Goal: Information Seeking & Learning: Understand process/instructions

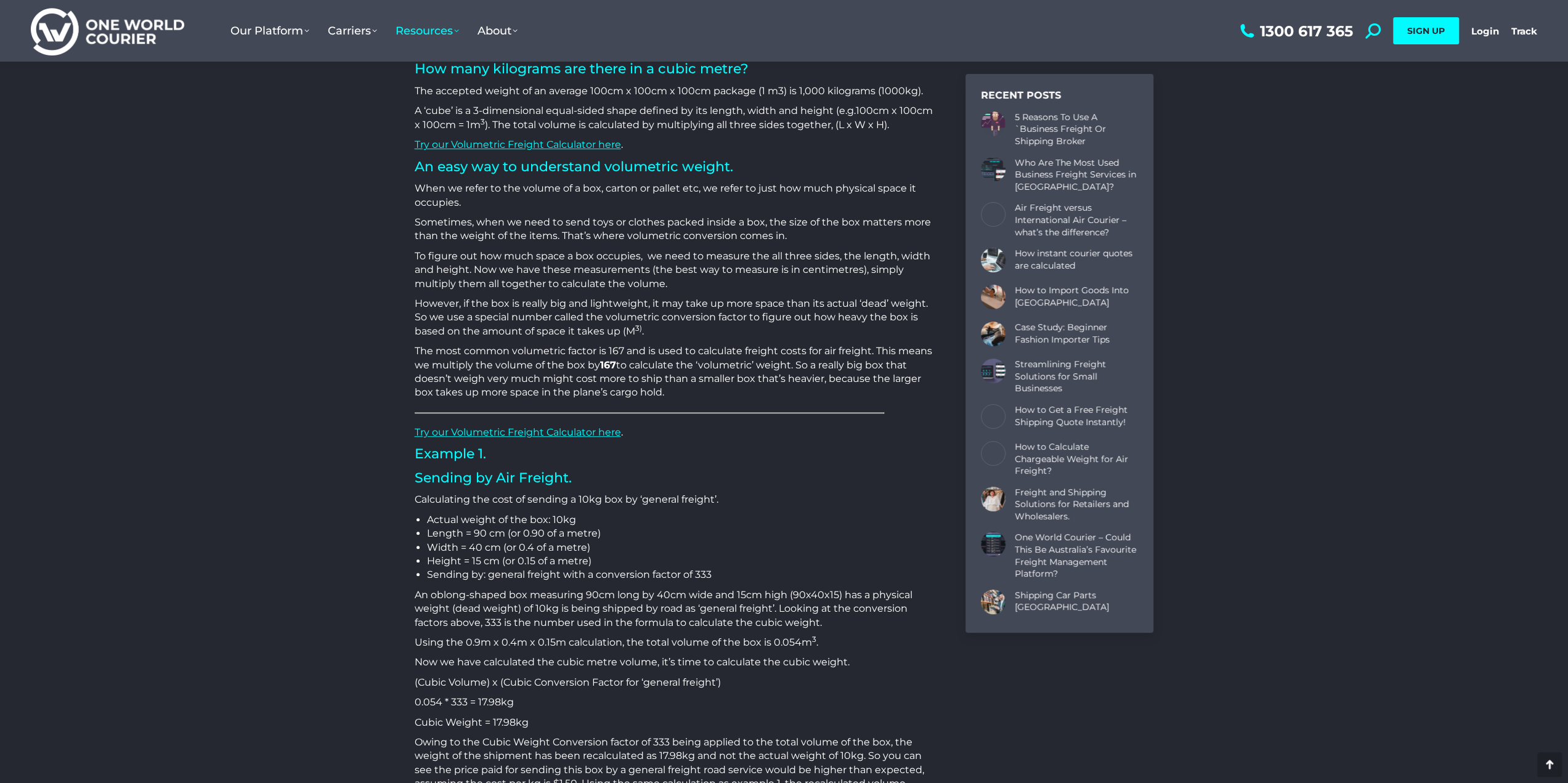
scroll to position [1232, 0]
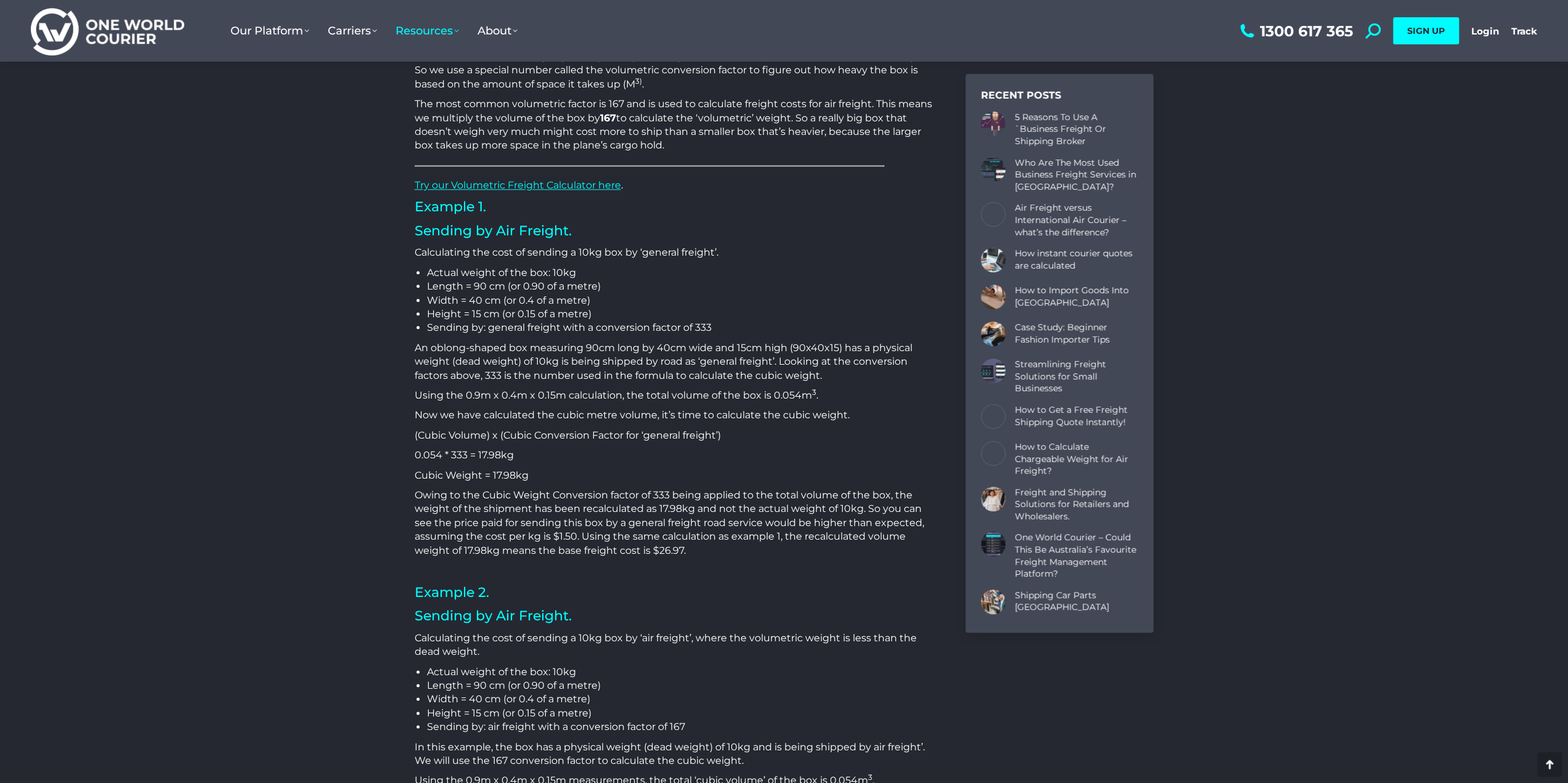
click at [486, 515] on p "Owing to the Cubic Weight Conversion factor of 333 being applied to the total v…" at bounding box center [675, 523] width 521 height 69
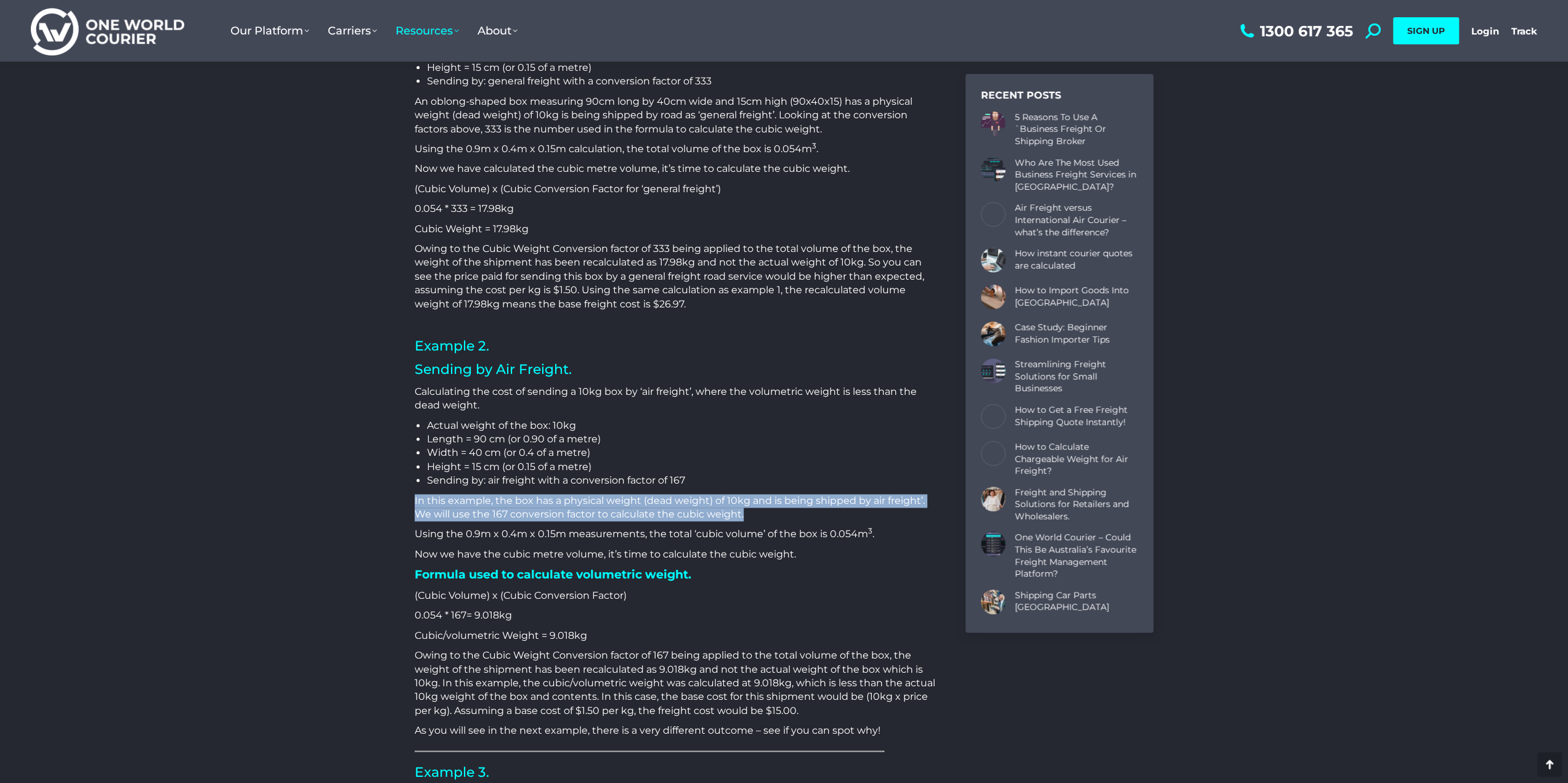
drag, startPoint x: 753, startPoint y: 507, endPoint x: 393, endPoint y: 499, distance: 360.1
click at [393, 499] on div "[DATE] How is Cubic/Volumetric Weight Calculated? One of the biggest challenges…" at bounding box center [784, 664] width 801 height 3891
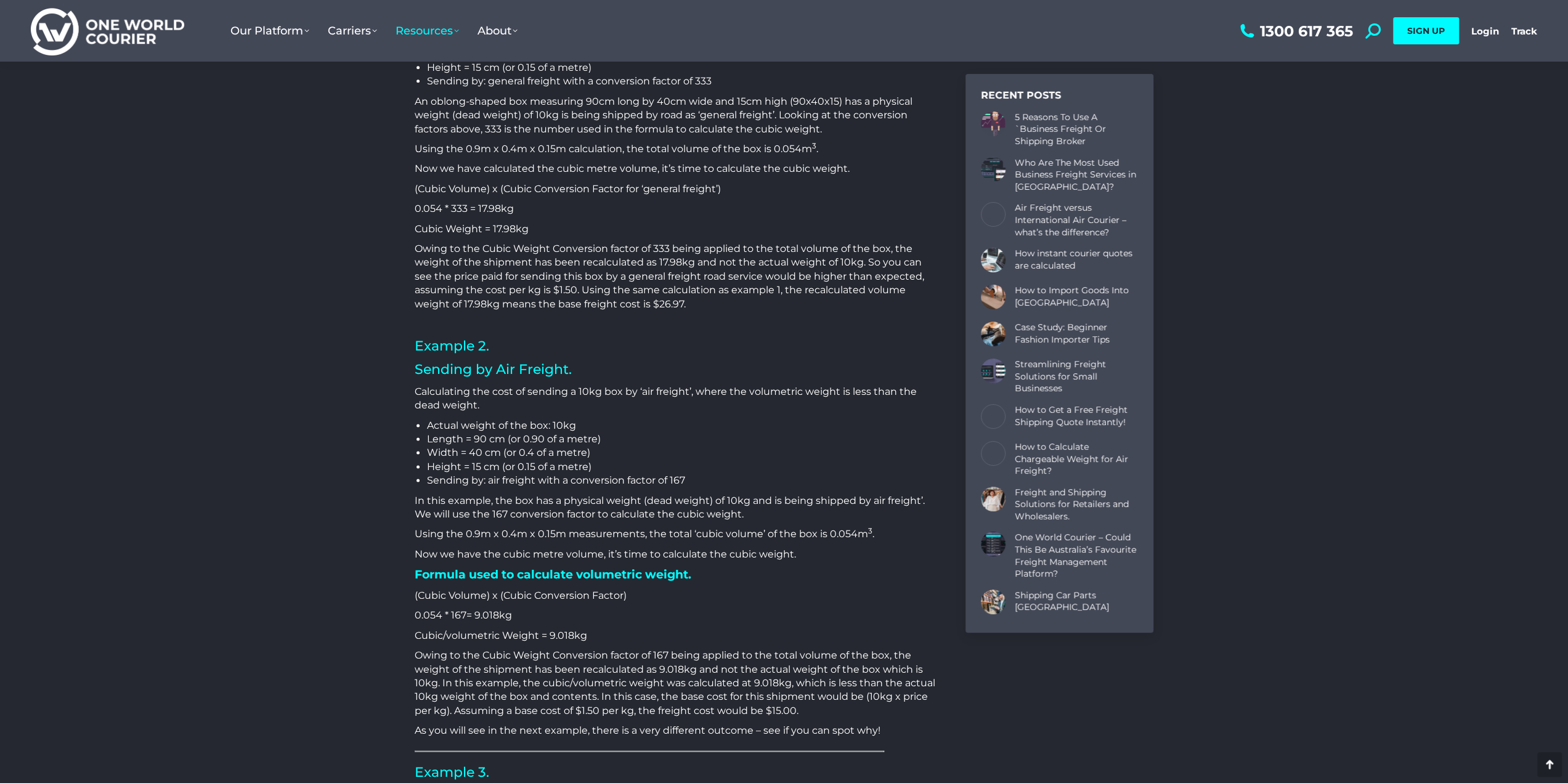
click at [137, 257] on div "[DATE] How is Cubic/Volumetric Weight Calculated? One of the biggest challenges…" at bounding box center [784, 664] width 1568 height 3977
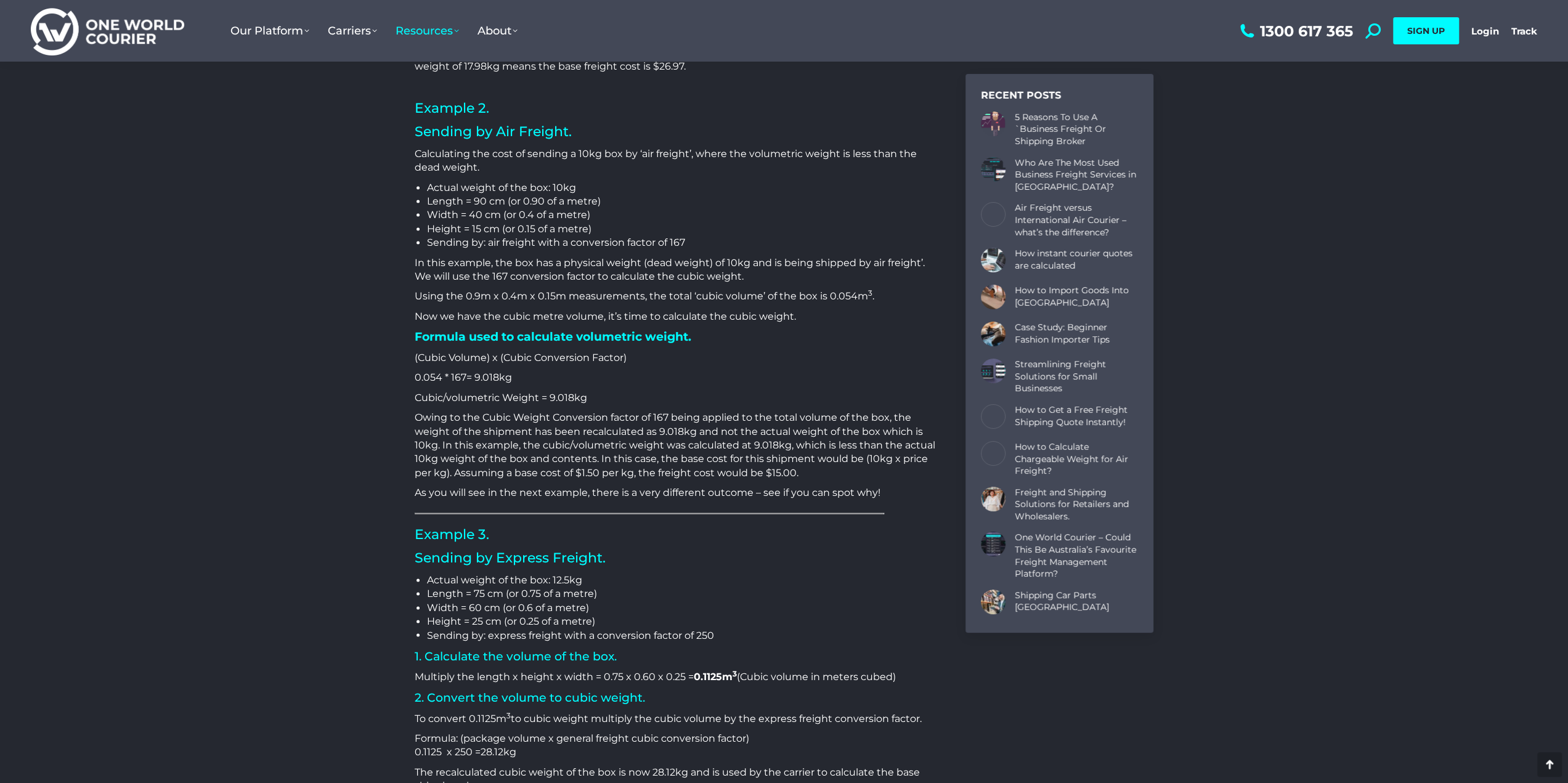
scroll to position [1849, 0]
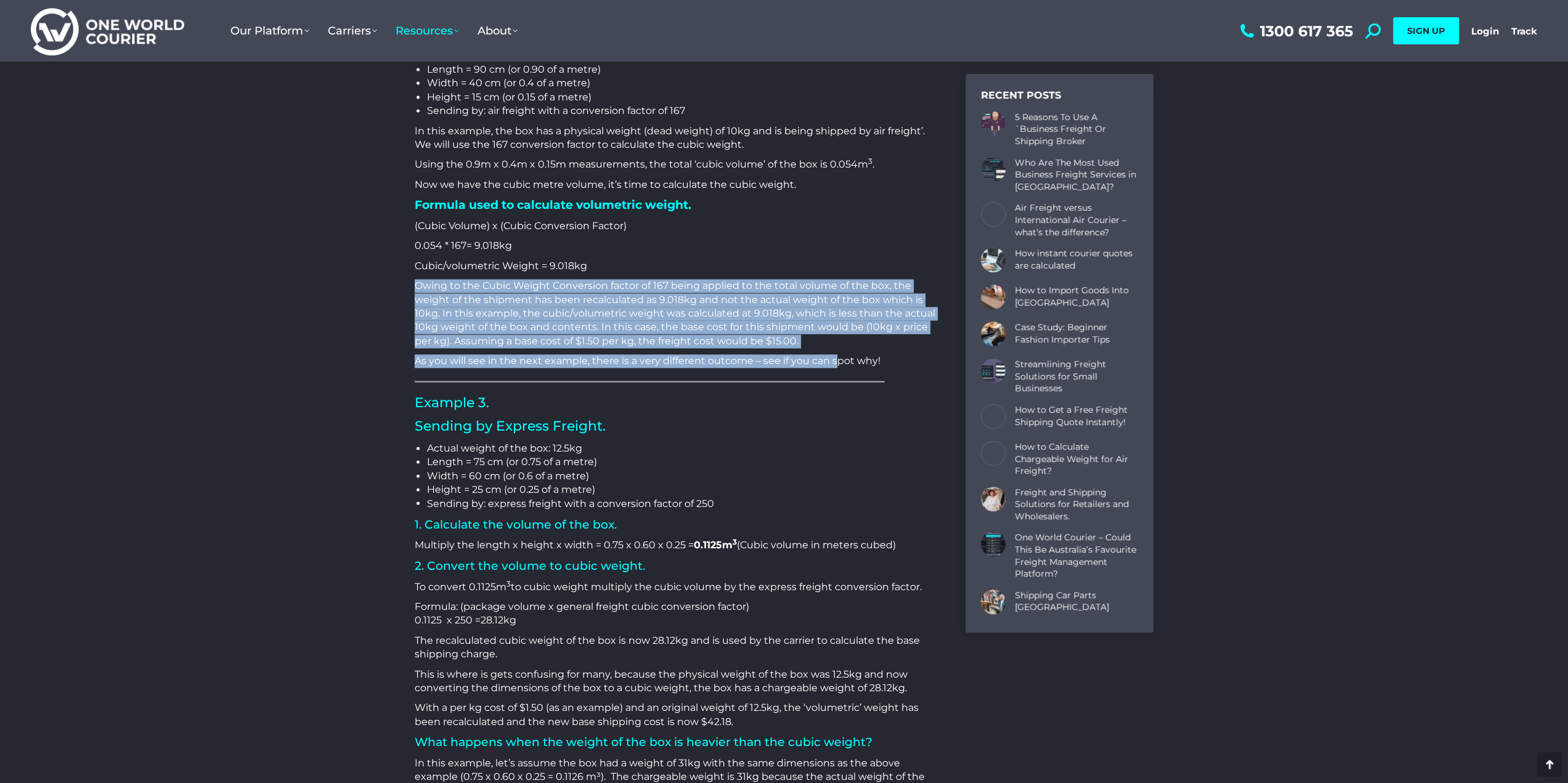
drag, startPoint x: 416, startPoint y: 284, endPoint x: 835, endPoint y: 351, distance: 424.3
click at [835, 351] on div "How is Cubic/Volumetric Weight Calculated? One of the biggest challenges when s…" at bounding box center [675, 213] width 521 height 3154
click at [510, 314] on p "Owing to the Cubic Weight Conversion factor of 167 being applied to the total v…" at bounding box center [675, 314] width 521 height 69
drag, startPoint x: 813, startPoint y: 338, endPoint x: 386, endPoint y: 272, distance: 432.1
click at [386, 272] on div "[DATE] How is Cubic/Volumetric Weight Calculated? One of the biggest challenges…" at bounding box center [784, 294] width 801 height 3891
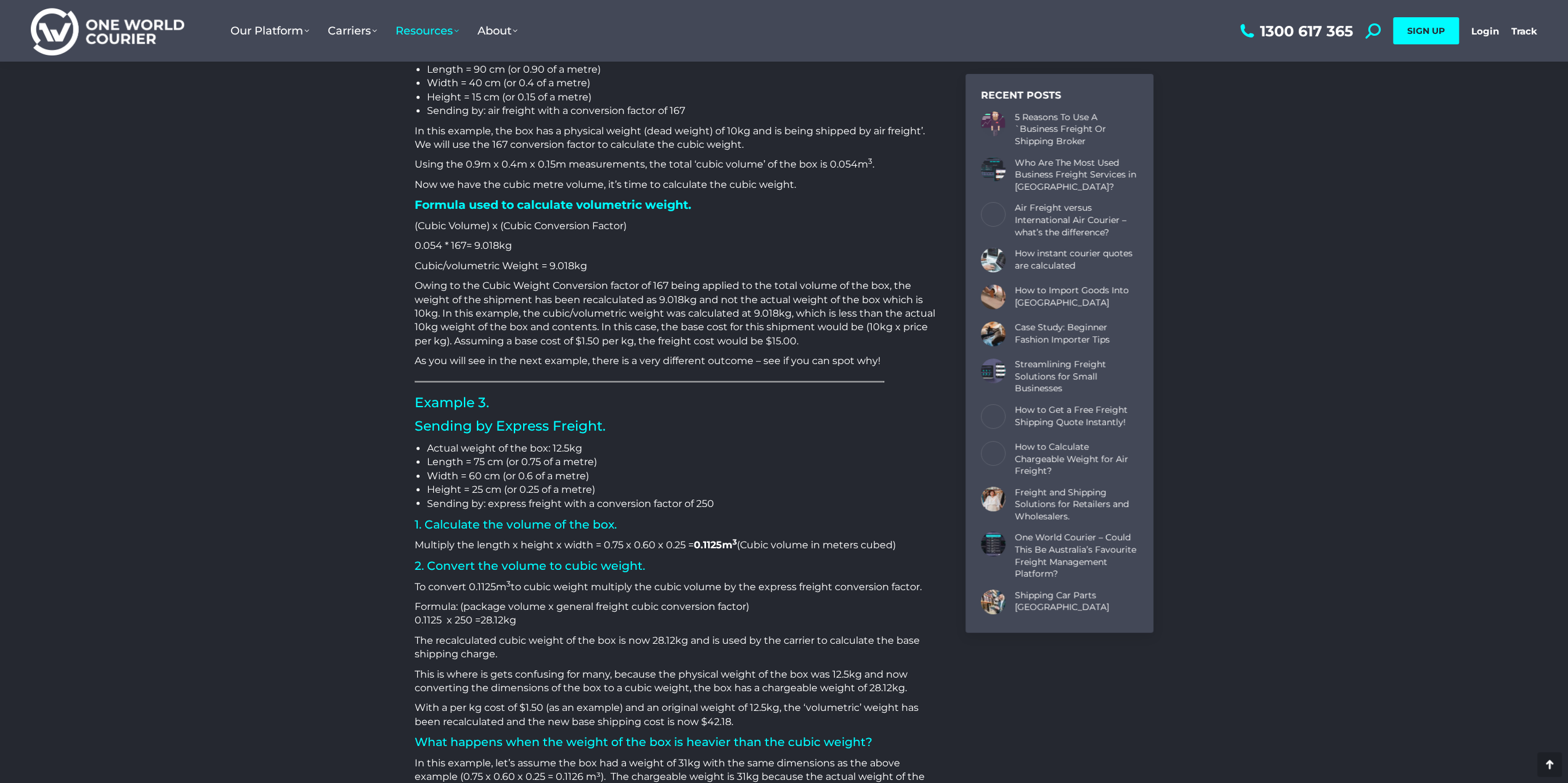
click at [415, 358] on p "As you will see in the next example, there is a very different outcome – see if…" at bounding box center [675, 361] width 521 height 14
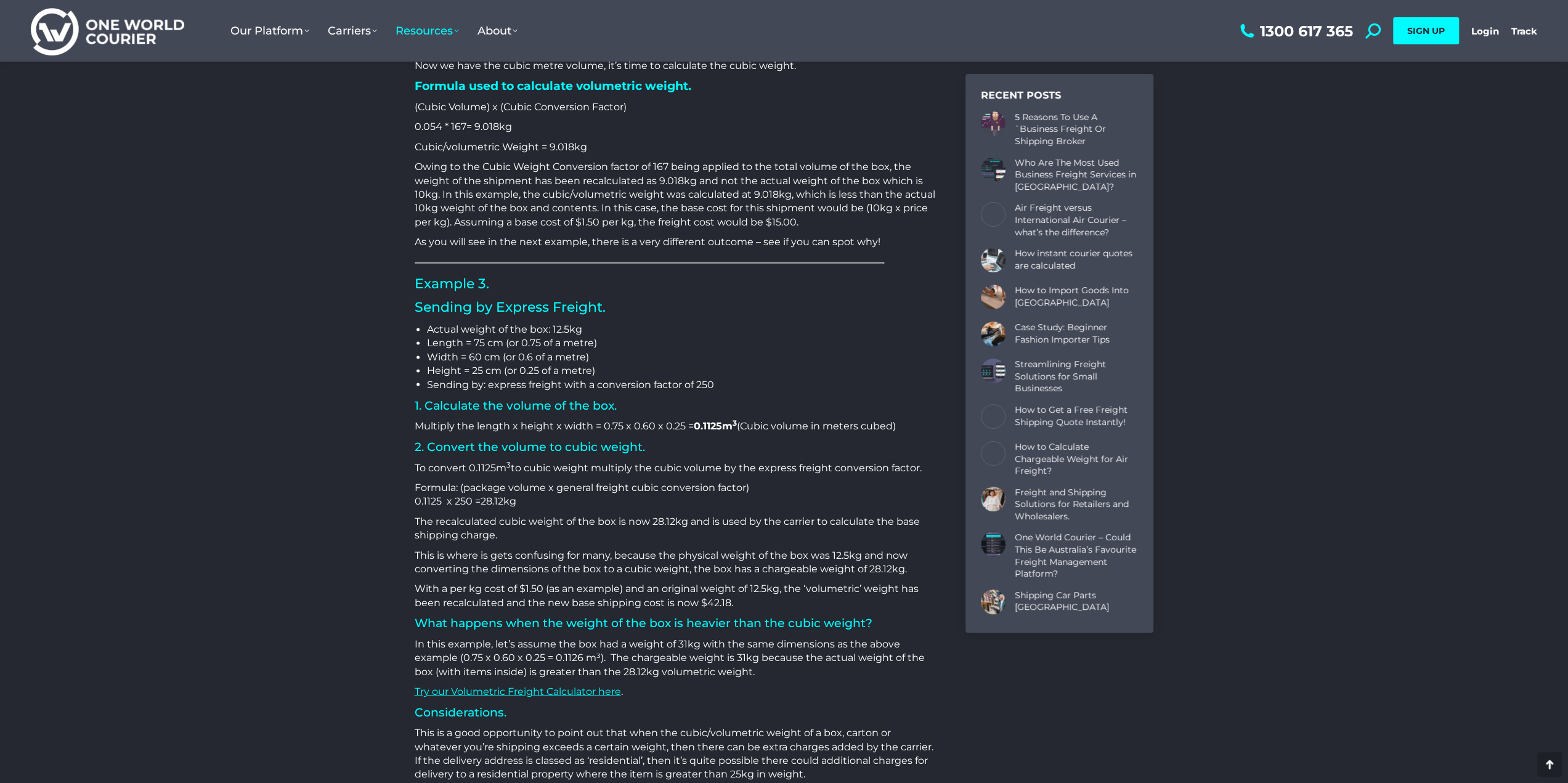
scroll to position [1972, 0]
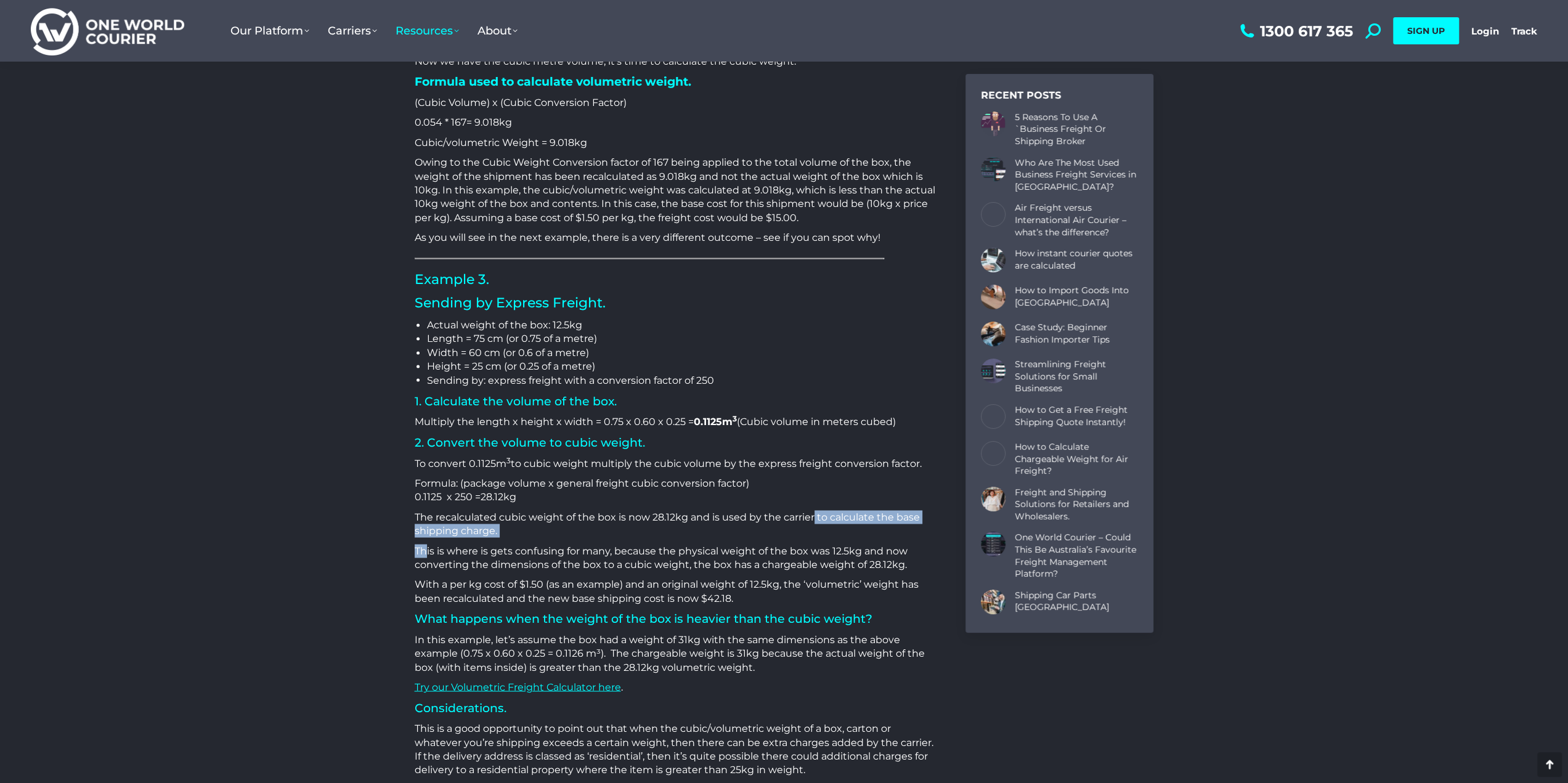
drag, startPoint x: 425, startPoint y: 552, endPoint x: 812, endPoint y: 509, distance: 389.4
click at [812, 509] on div "How is Cubic/Volumetric Weight Calculated? One of the biggest challenges when s…" at bounding box center [675, 90] width 521 height 3154
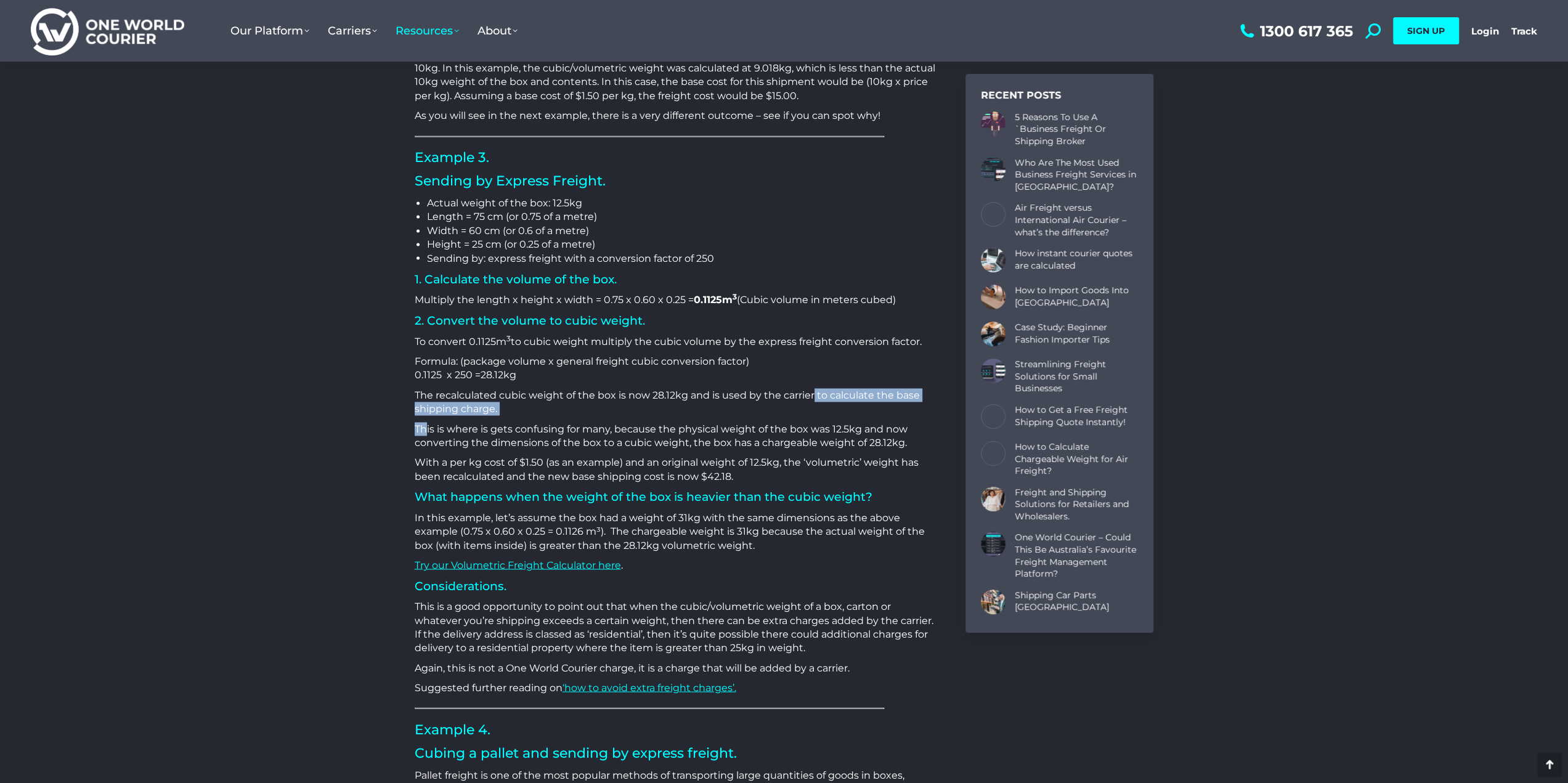
scroll to position [2095, 0]
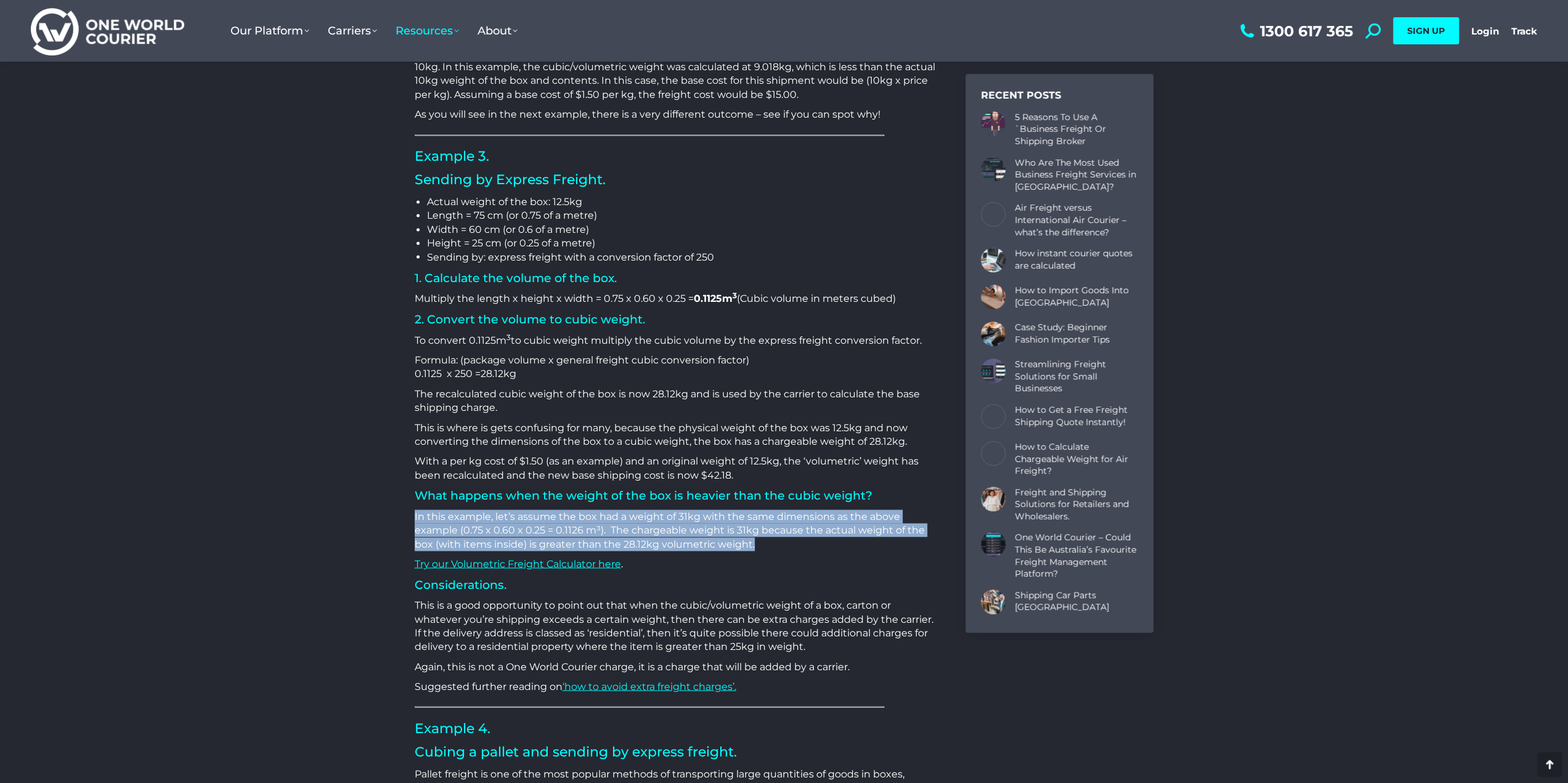
drag, startPoint x: 777, startPoint y: 540, endPoint x: 351, endPoint y: 512, distance: 426.9
click at [351, 512] on div "[DATE] How is Cubic/Volumetric Weight Calculated? One of the biggest challenges…" at bounding box center [784, 47] width 1568 height 3977
click at [760, 530] on p "In this example, let’s assume the box had a weight of 31kg with the same dimens…" at bounding box center [675, 530] width 521 height 42
drag, startPoint x: 764, startPoint y: 541, endPoint x: 418, endPoint y: 518, distance: 346.8
click at [418, 518] on p "In this example, let’s assume the box had a weight of 31kg with the same dimens…" at bounding box center [675, 530] width 521 height 42
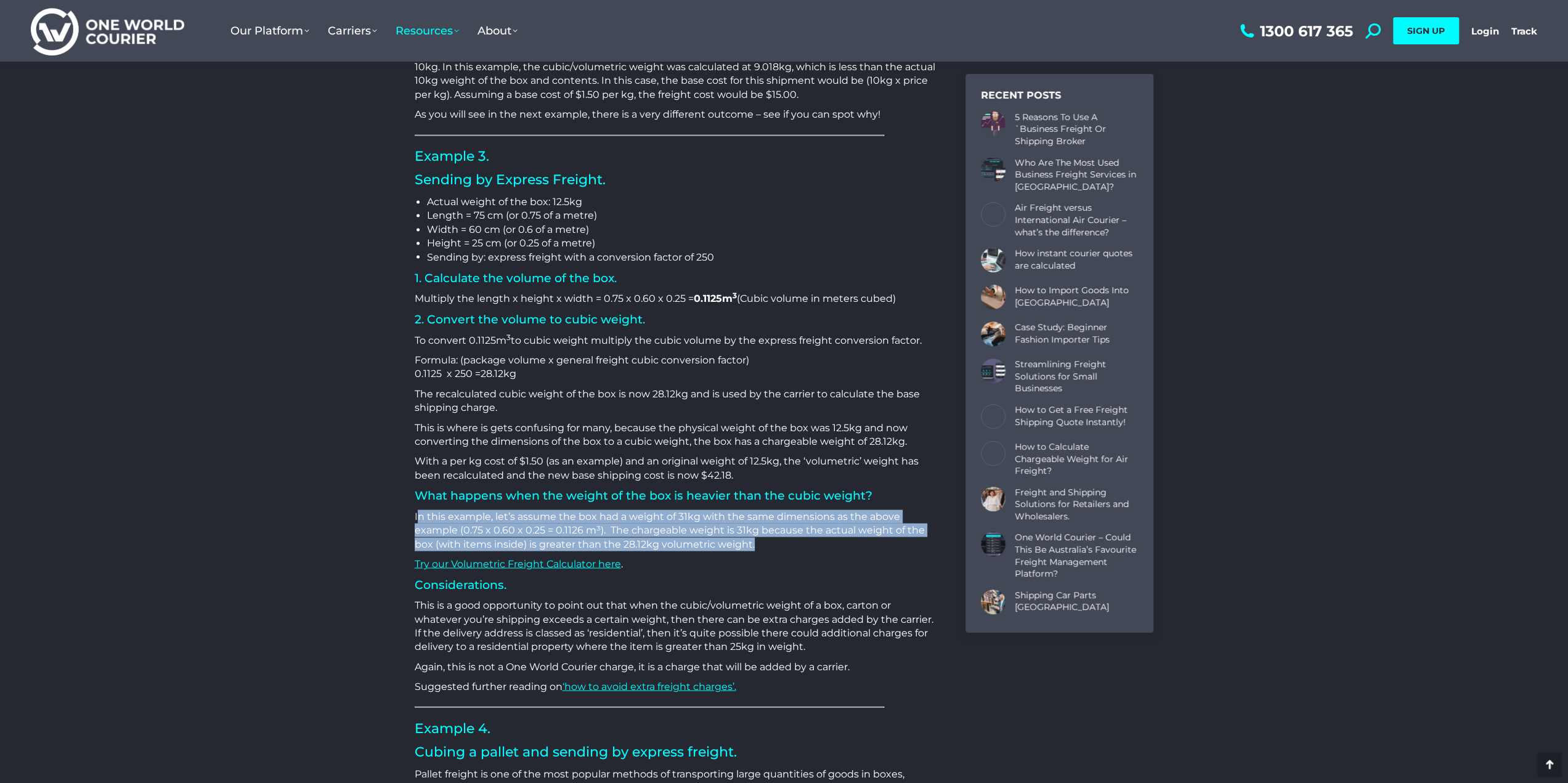
click at [744, 538] on p "In this example, let’s assume the box had a weight of 31kg with the same dimens…" at bounding box center [675, 530] width 521 height 42
drag, startPoint x: 764, startPoint y: 543, endPoint x: 417, endPoint y: 514, distance: 348.2
click at [417, 514] on p "In this example, let’s assume the box had a weight of 31kg with the same dimens…" at bounding box center [675, 530] width 521 height 42
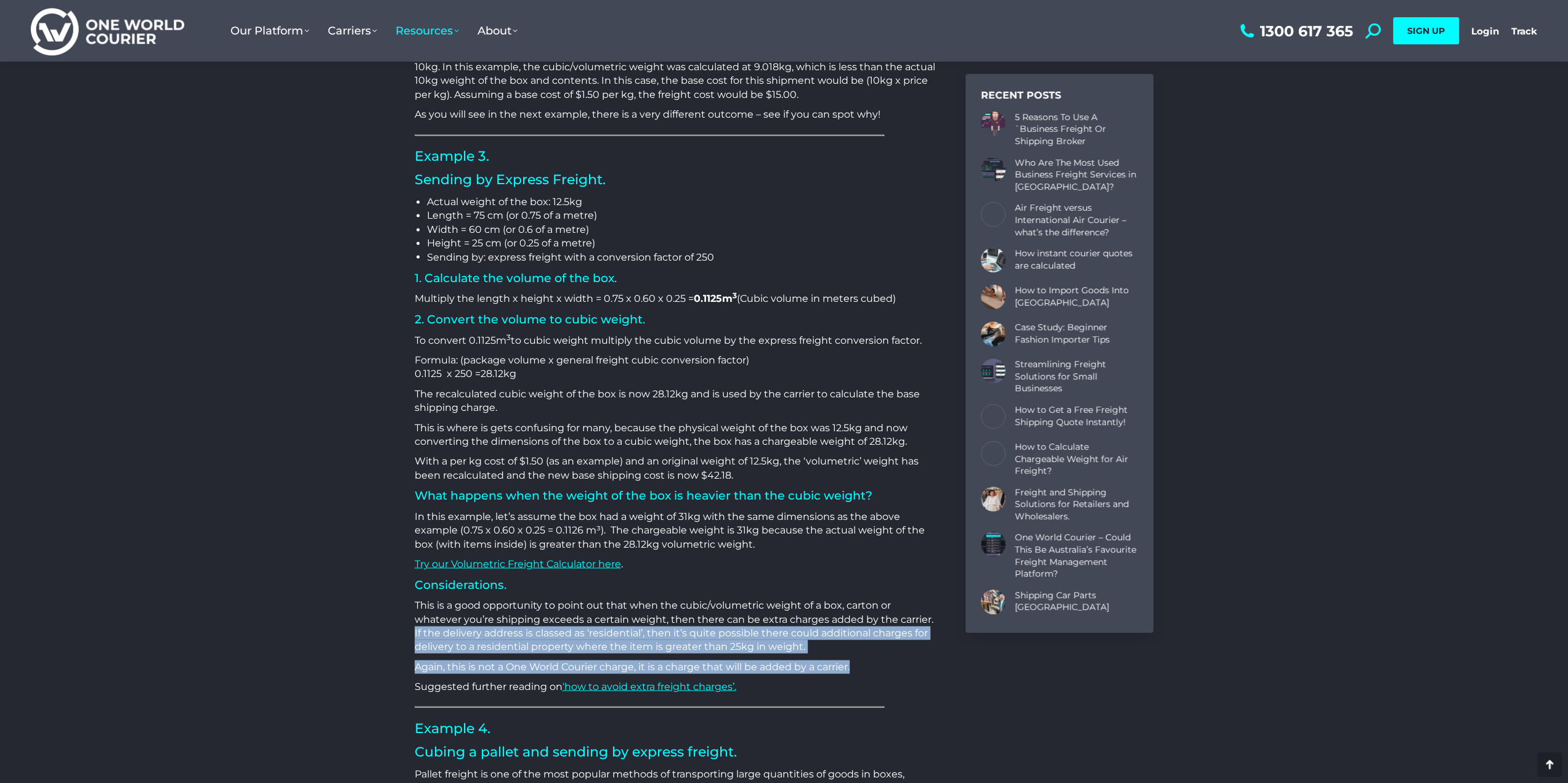
drag, startPoint x: 866, startPoint y: 669, endPoint x: 343, endPoint y: 627, distance: 524.7
click at [343, 627] on div "[DATE] How is Cubic/Volumetric Weight Calculated? One of the biggest challenges…" at bounding box center [784, 47] width 1568 height 3977
drag, startPoint x: 912, startPoint y: 295, endPoint x: 456, endPoint y: 297, distance: 456.0
click at [456, 297] on p "Multiply the length x height x width = 0.75 x 0.60 x 0.25 = 0.1125 m 3 (Cubic v…" at bounding box center [675, 298] width 521 height 14
